Goal: Transaction & Acquisition: Purchase product/service

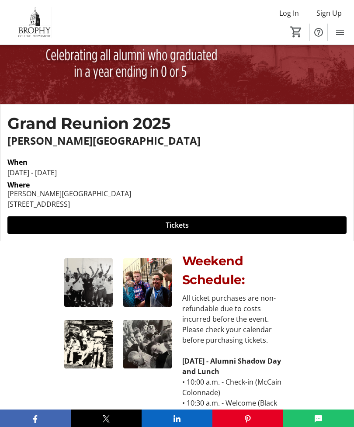
scroll to position [120, 0]
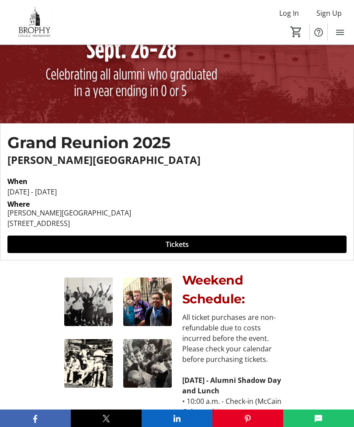
click at [178, 251] on span at bounding box center [177, 245] width 340 height 21
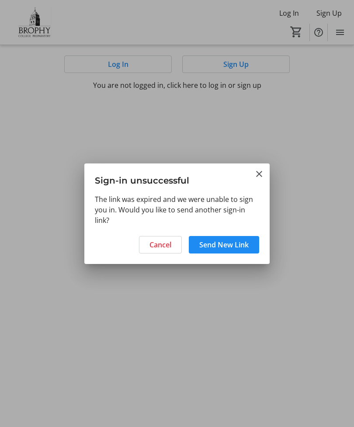
click at [260, 175] on mat-icon "Close" at bounding box center [259, 174] width 11 height 11
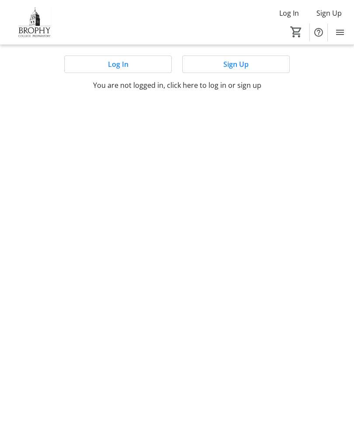
click at [137, 67] on span at bounding box center [118, 64] width 107 height 21
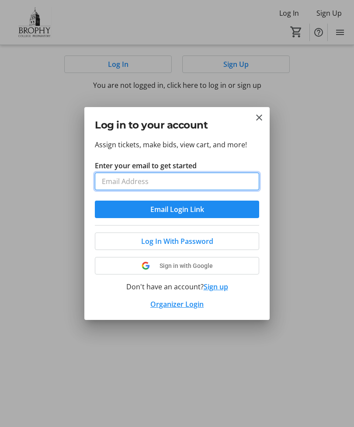
click at [177, 181] on input "Enter your email to get started" at bounding box center [177, 182] width 165 height 18
type input "jwalsh193@yahoo.com"
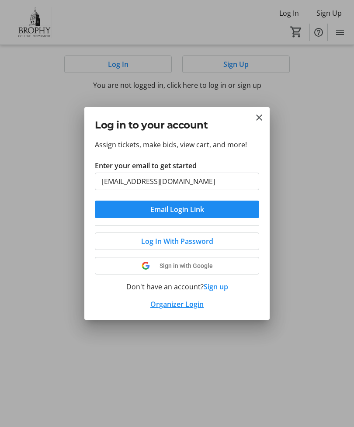
click at [185, 211] on span "Email Login Link" at bounding box center [178, 209] width 54 height 11
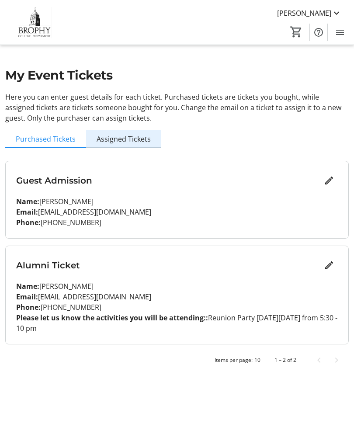
click at [142, 137] on span "Assigned Tickets" at bounding box center [124, 139] width 54 height 7
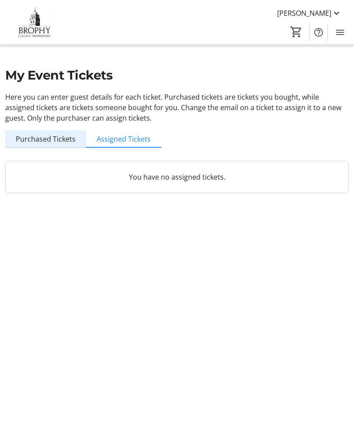
click at [60, 140] on span "Purchased Tickets" at bounding box center [46, 139] width 60 height 7
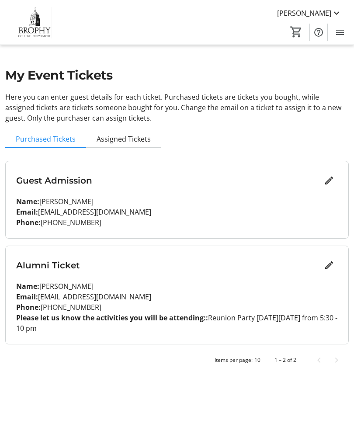
click at [328, 14] on span "John Walsh" at bounding box center [304, 13] width 54 height 11
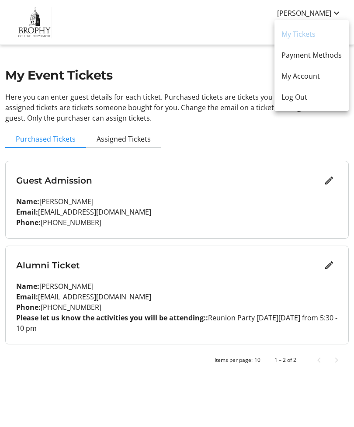
click at [211, 33] on div at bounding box center [177, 213] width 354 height 427
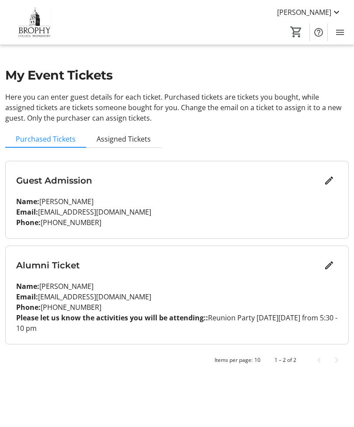
click at [354, 37] on div "John Walsh Home Donations Tickets 0" at bounding box center [177, 22] width 354 height 45
click at [347, 37] on span "Menu" at bounding box center [341, 33] width 18 height 18
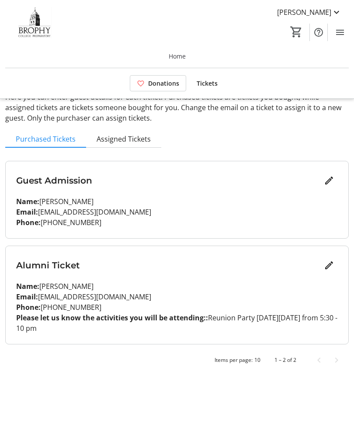
click at [334, 12] on mat-icon at bounding box center [337, 12] width 11 height 11
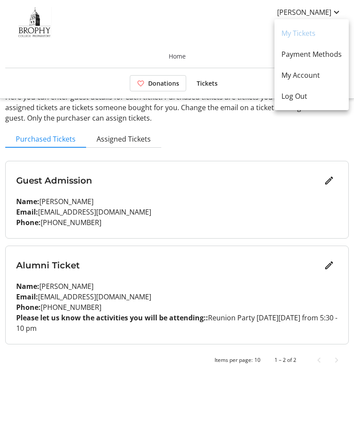
click at [304, 102] on button "Log Out" at bounding box center [312, 96] width 74 height 21
